Goal: Transaction & Acquisition: Purchase product/service

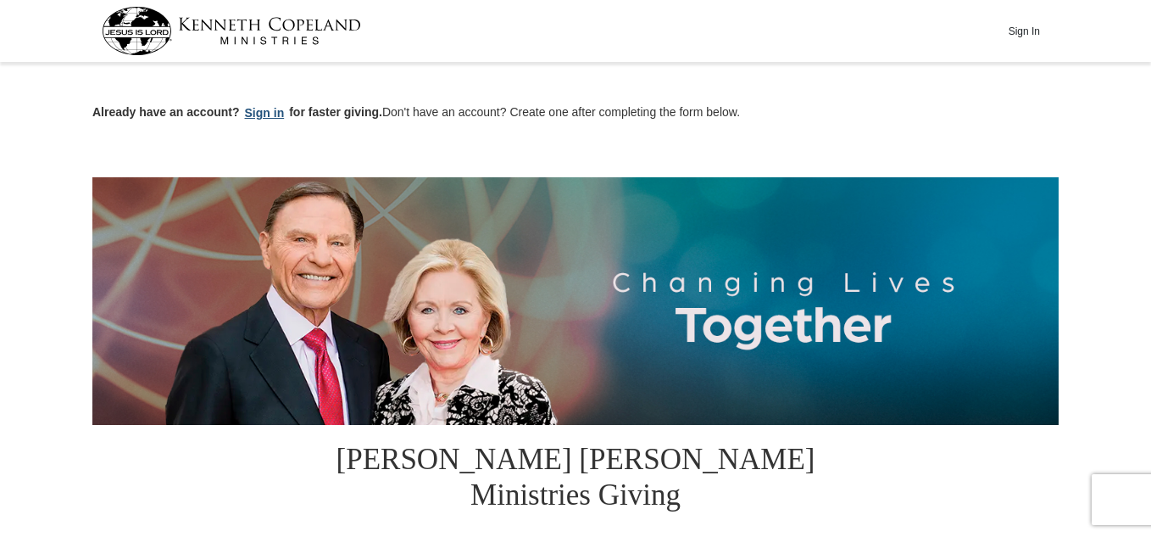
click at [261, 112] on button "Sign in" at bounding box center [265, 112] width 50 height 19
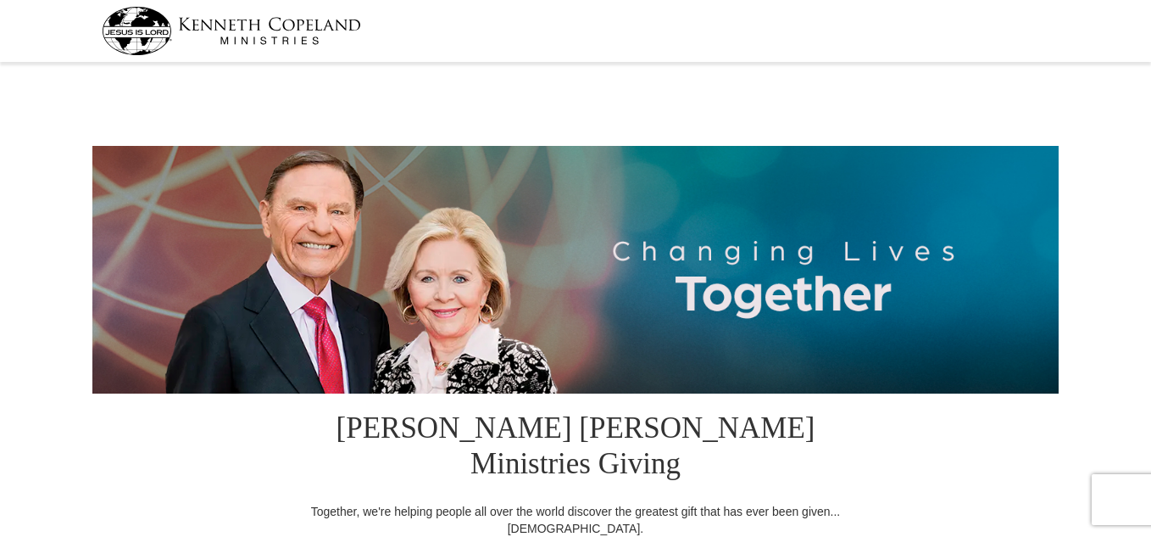
select select "FL"
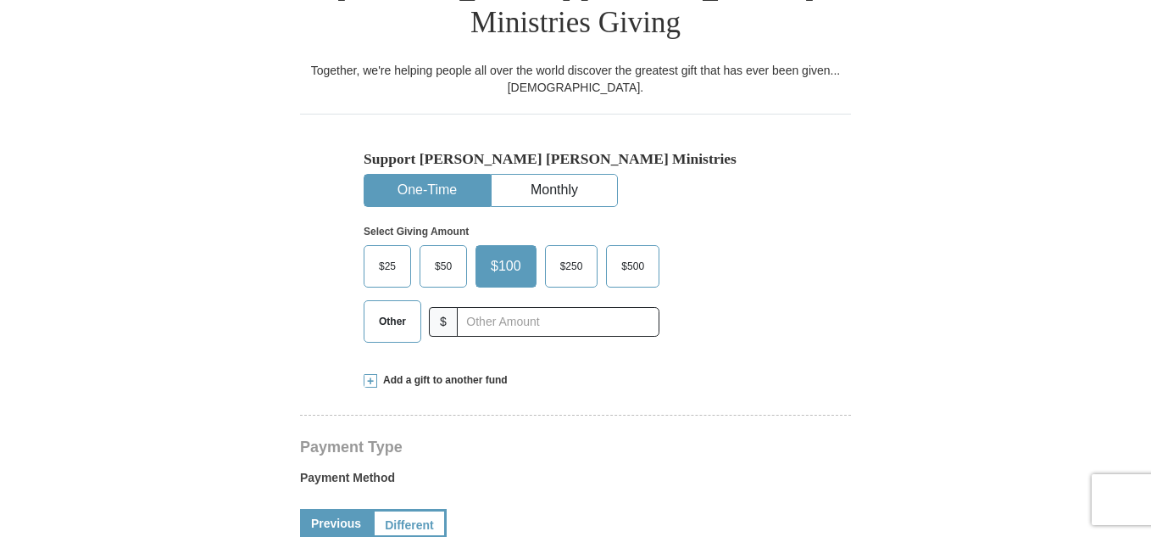
scroll to position [475, 0]
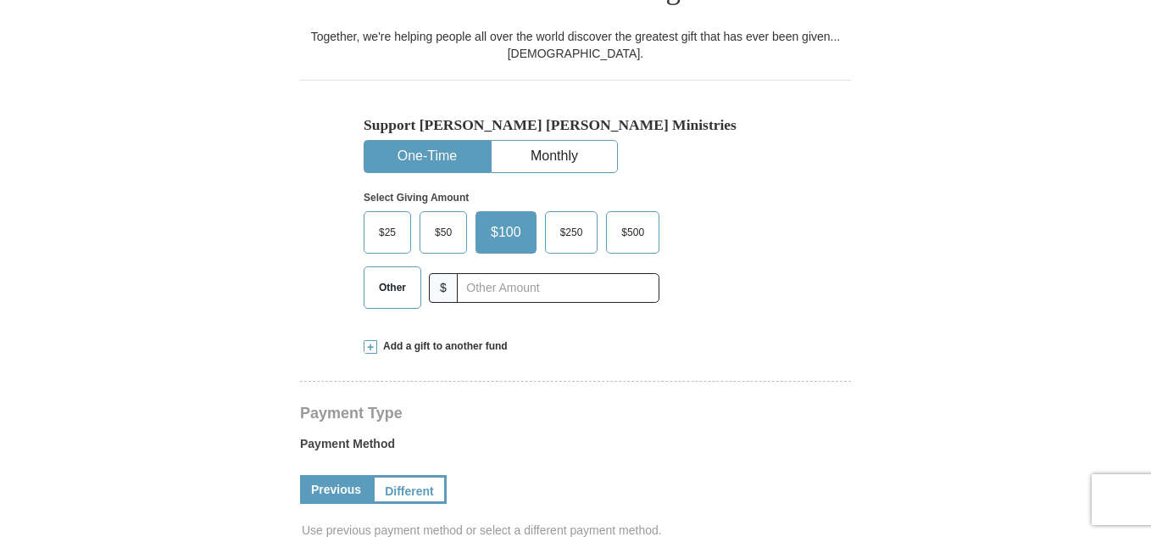
click at [392, 275] on span "Other" at bounding box center [392, 287] width 44 height 25
click at [0, 0] on input "Other" at bounding box center [0, 0] width 0 height 0
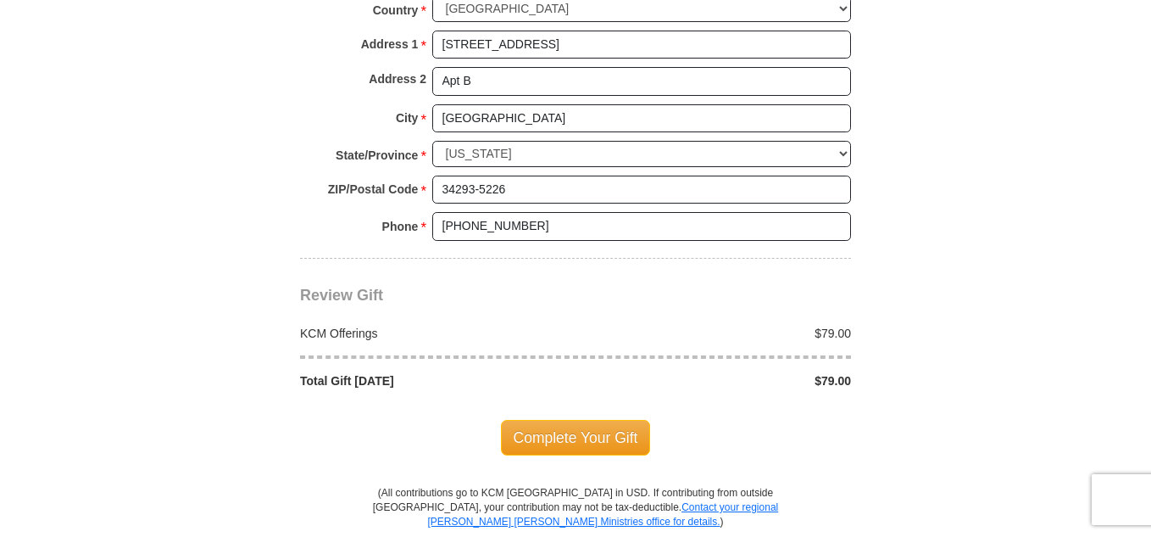
scroll to position [1499, 0]
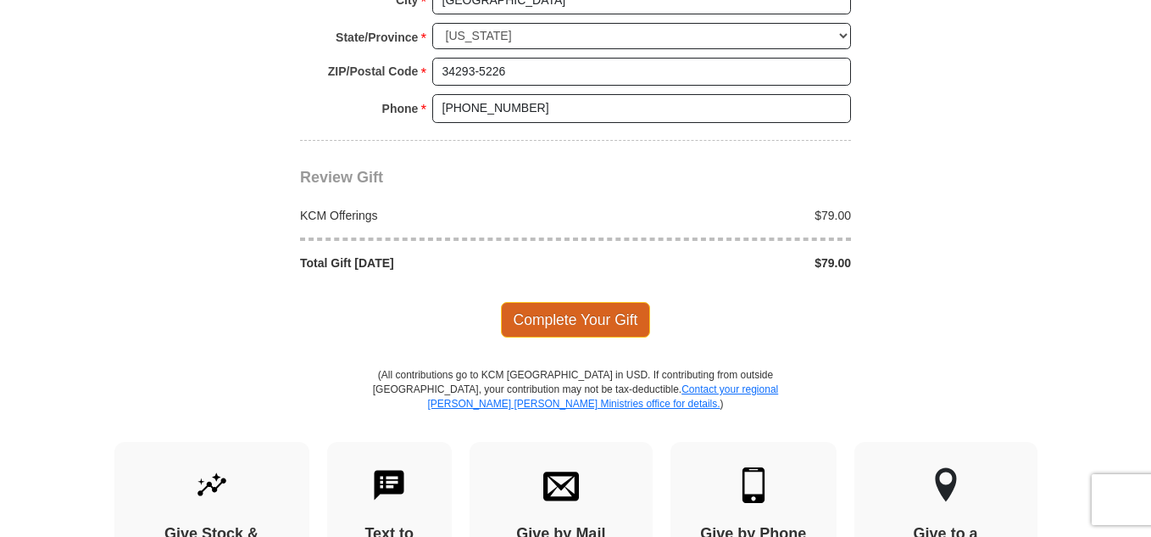
type input "79"
click at [614, 302] on span "Complete Your Gift" at bounding box center [576, 320] width 150 height 36
